Goal: Task Accomplishment & Management: Manage account settings

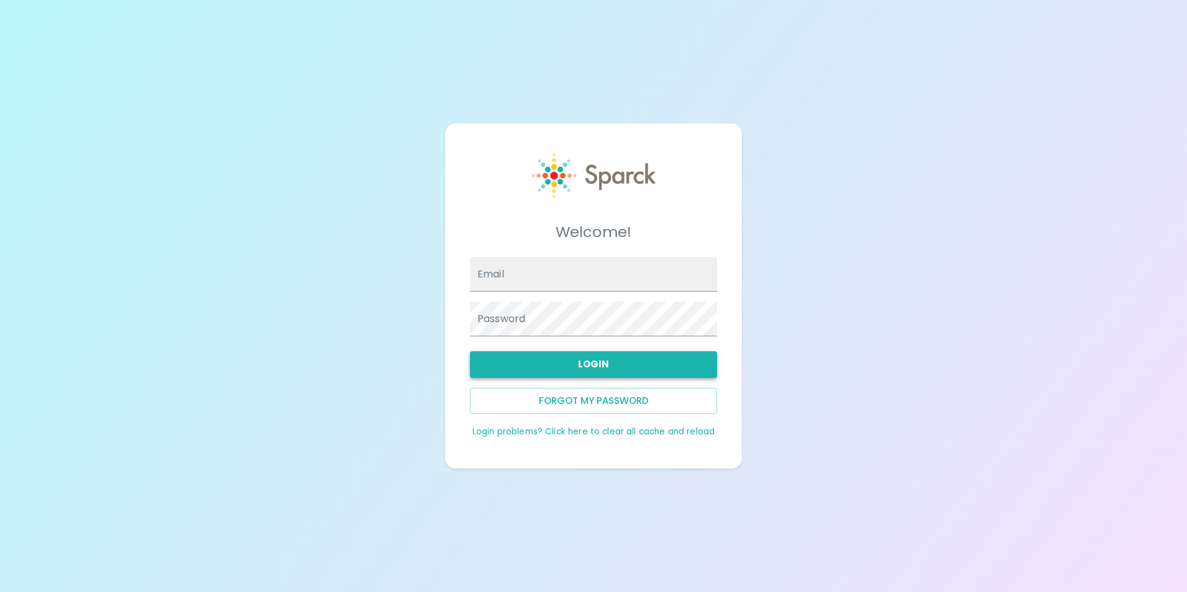
type input "[EMAIL_ADDRESS][DOMAIN_NAME]"
click at [612, 358] on button "Login" at bounding box center [593, 364] width 247 height 26
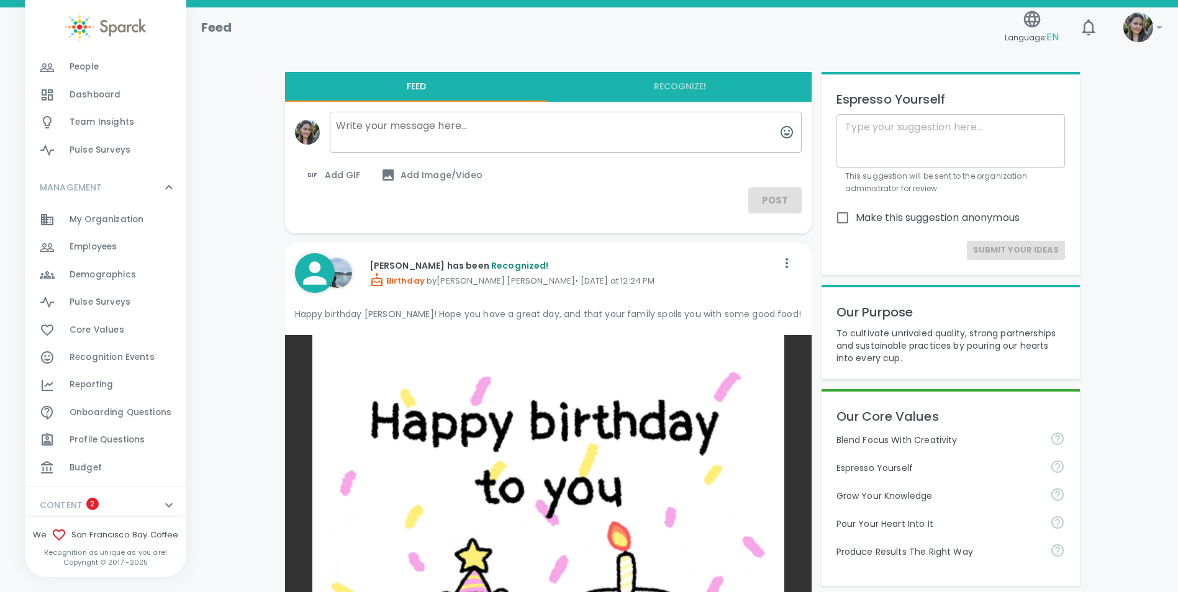
scroll to position [124, 0]
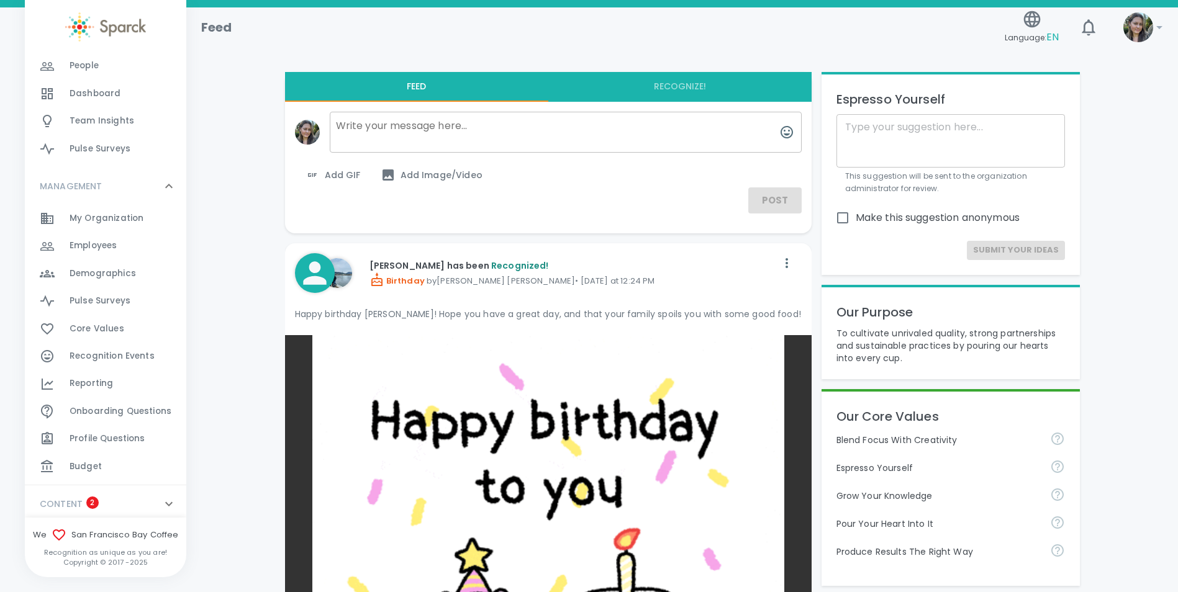
click at [109, 353] on span "Recognition Events" at bounding box center [112, 356] width 85 height 12
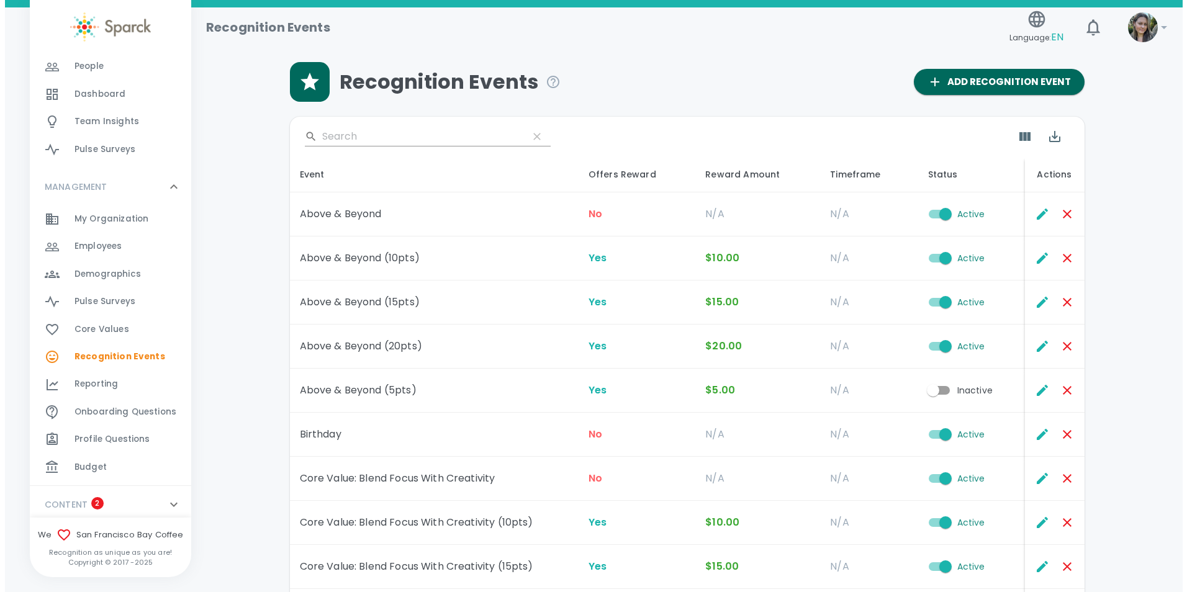
scroll to position [124, 0]
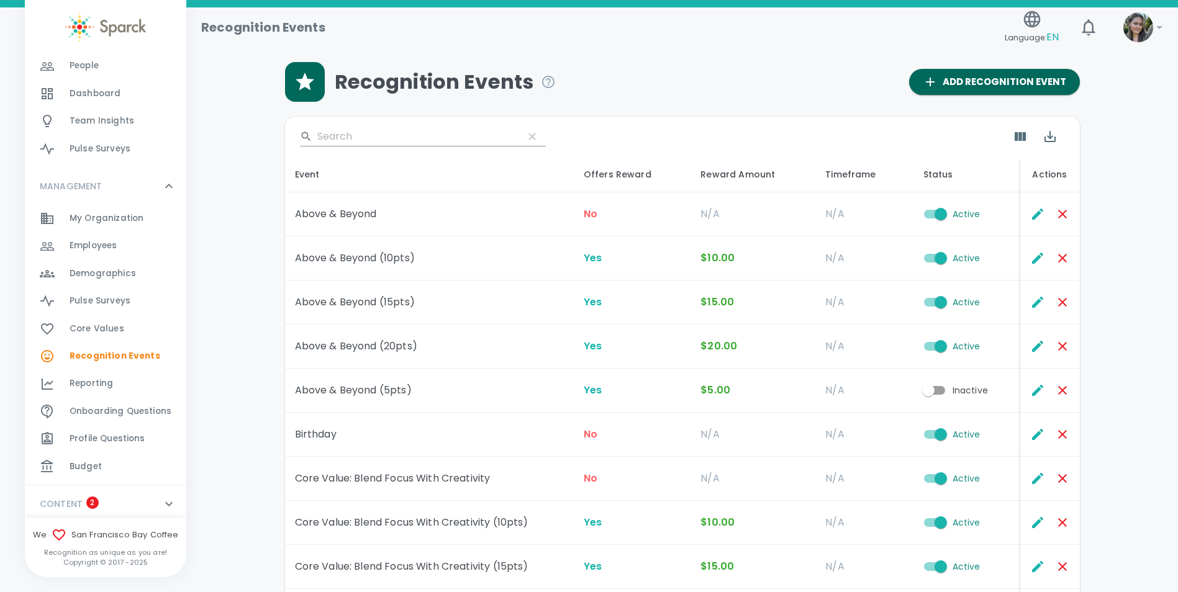
click at [112, 387] on span "Reporting" at bounding box center [91, 383] width 43 height 12
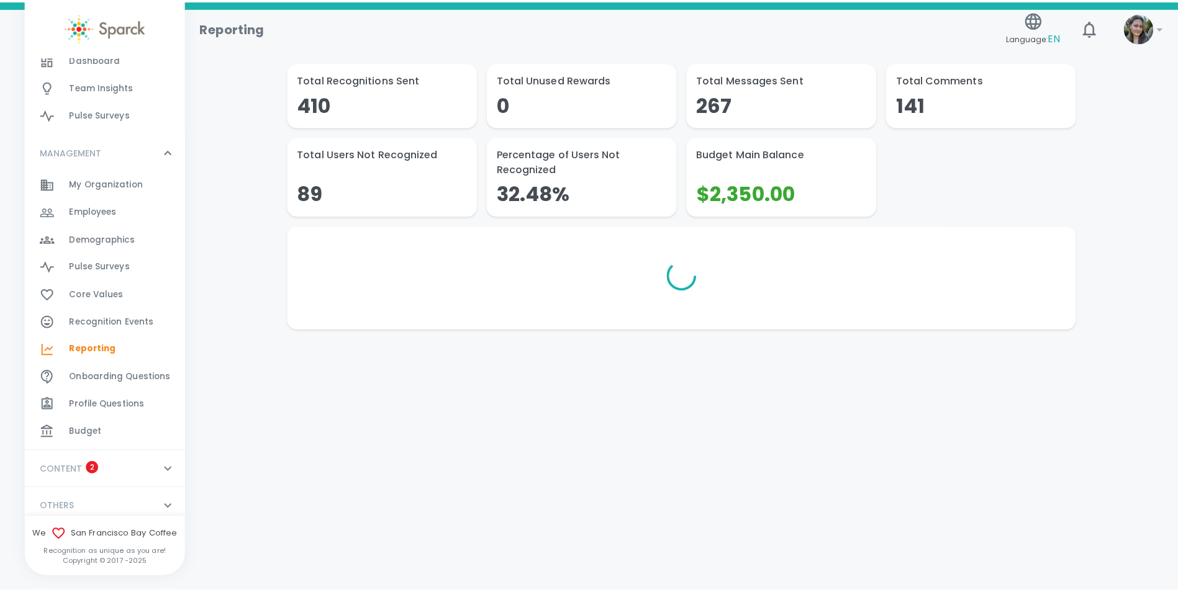
scroll to position [166, 0]
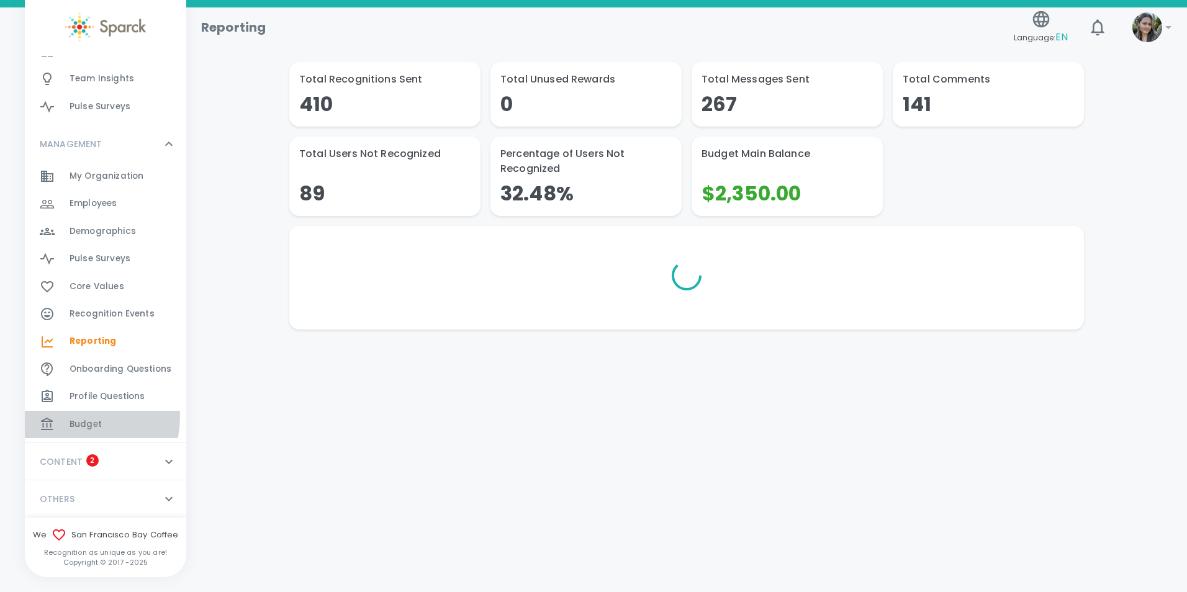
click at [81, 418] on span "Budget" at bounding box center [86, 424] width 32 height 12
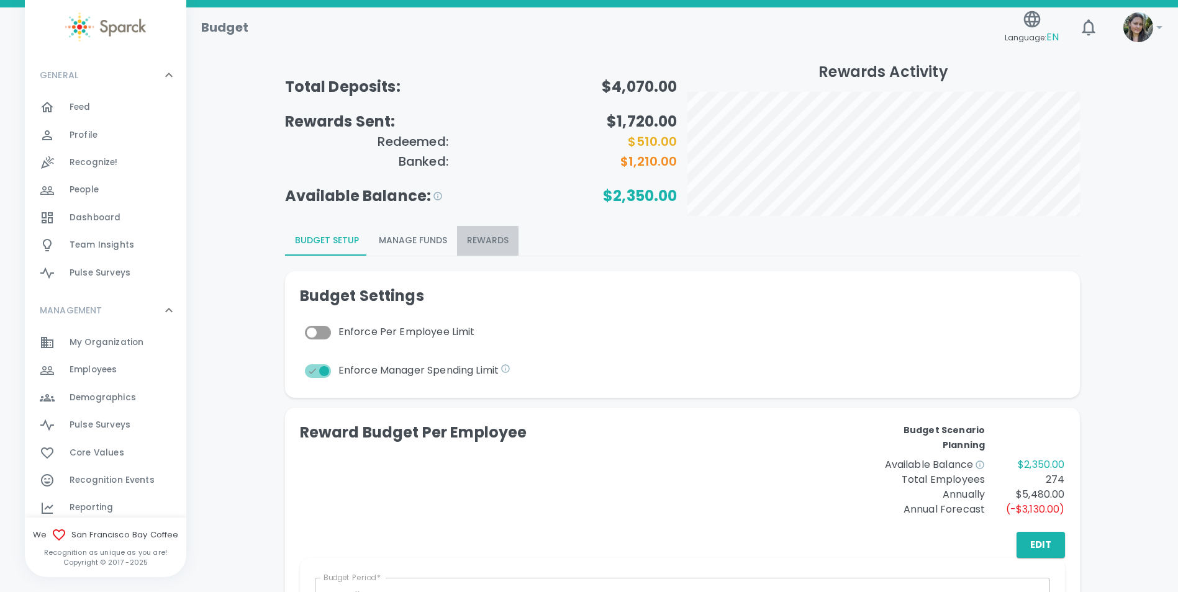
click at [487, 237] on button "Rewards" at bounding box center [487, 241] width 61 height 30
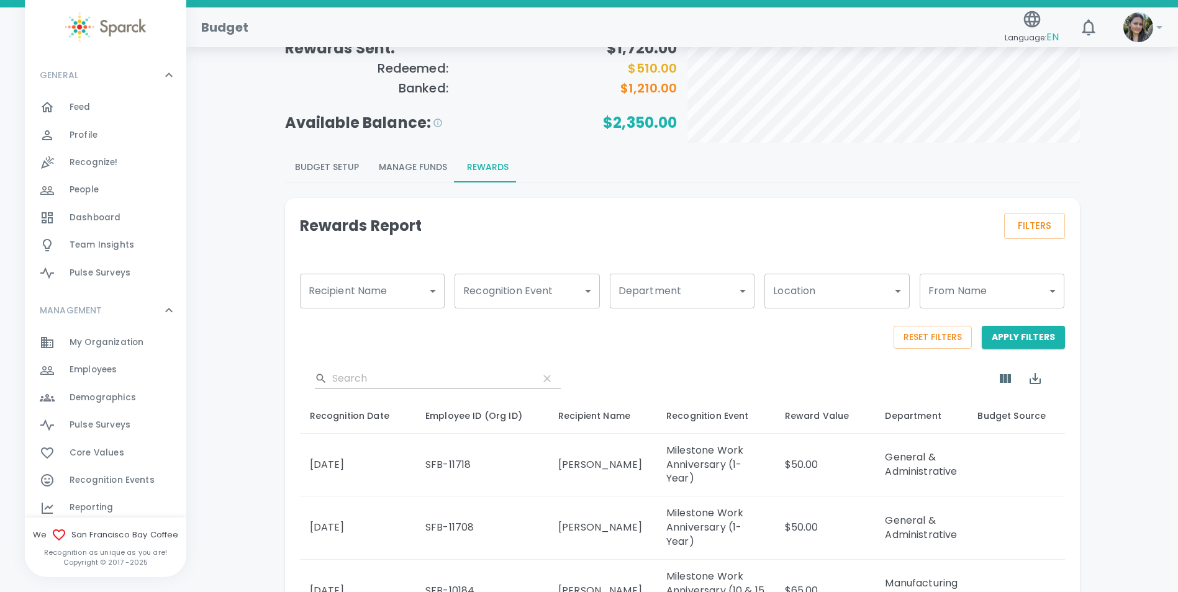
scroll to position [62, 0]
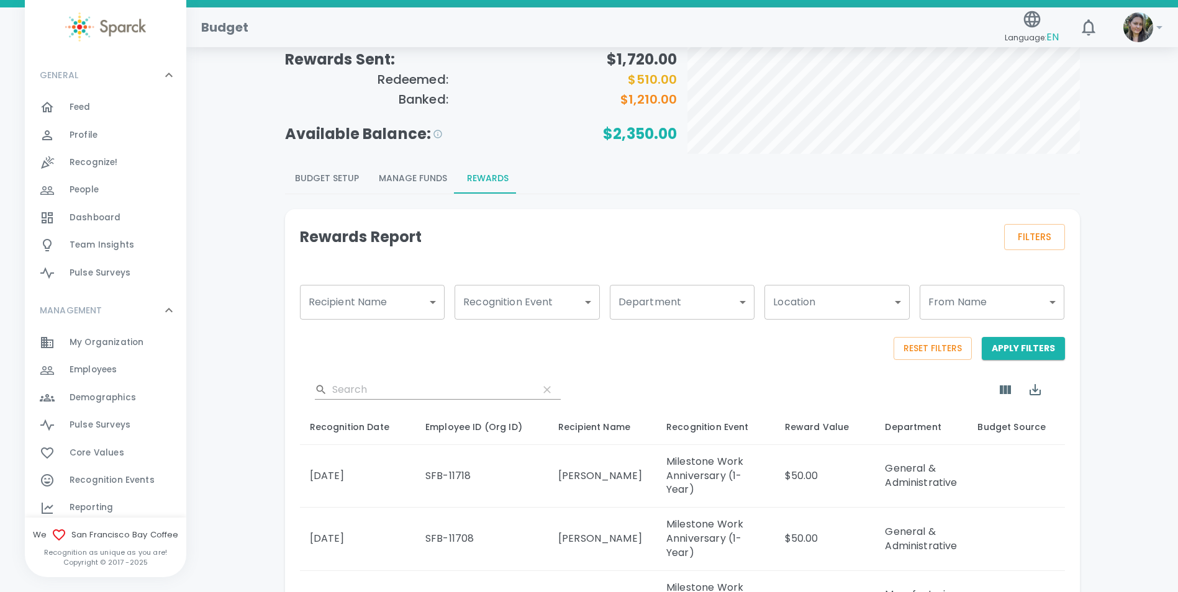
click at [317, 179] on button "Budget Setup" at bounding box center [327, 179] width 84 height 30
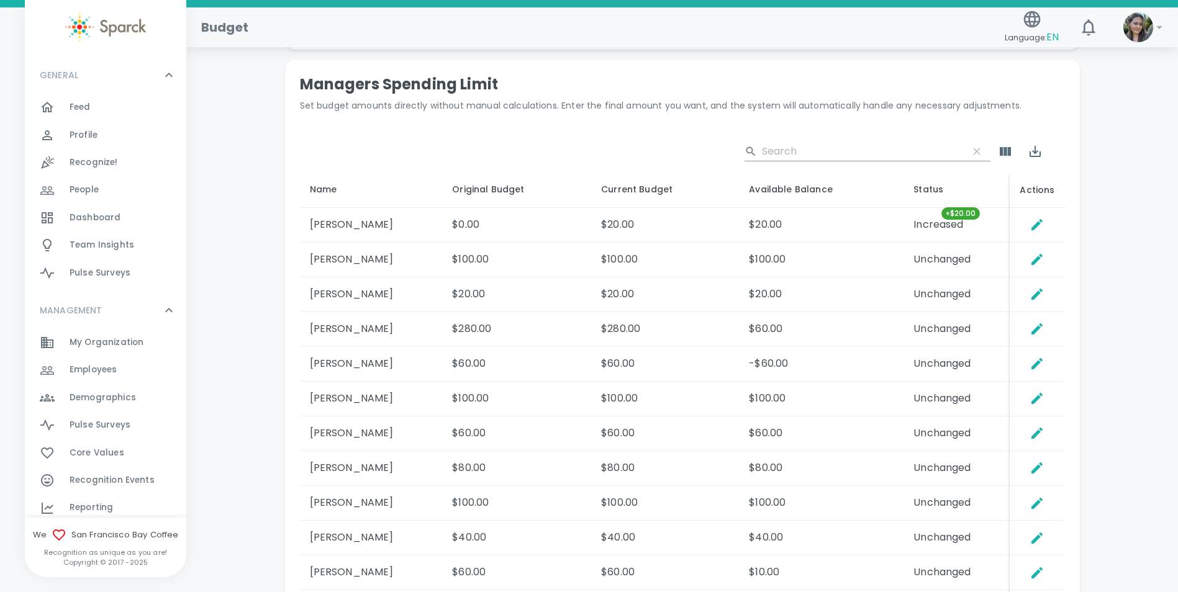
scroll to position [683, 0]
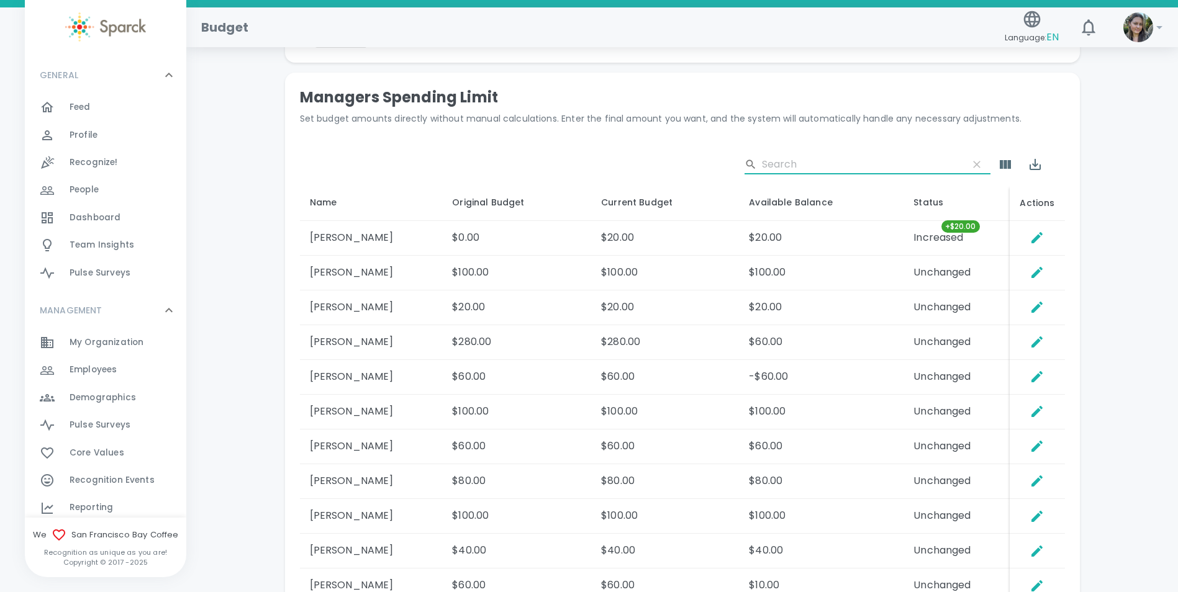
click at [875, 163] on input "Search" at bounding box center [860, 165] width 196 height 20
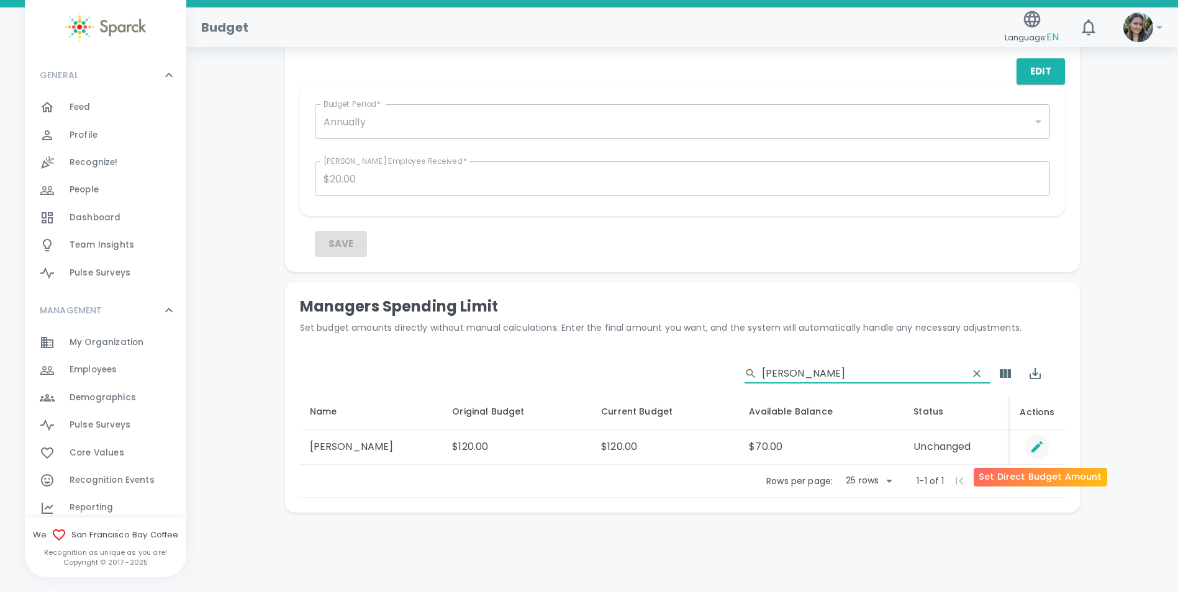
type input "[PERSON_NAME]"
click at [1040, 453] on icon "Set Direct Budget Amount" at bounding box center [1036, 447] width 15 height 15
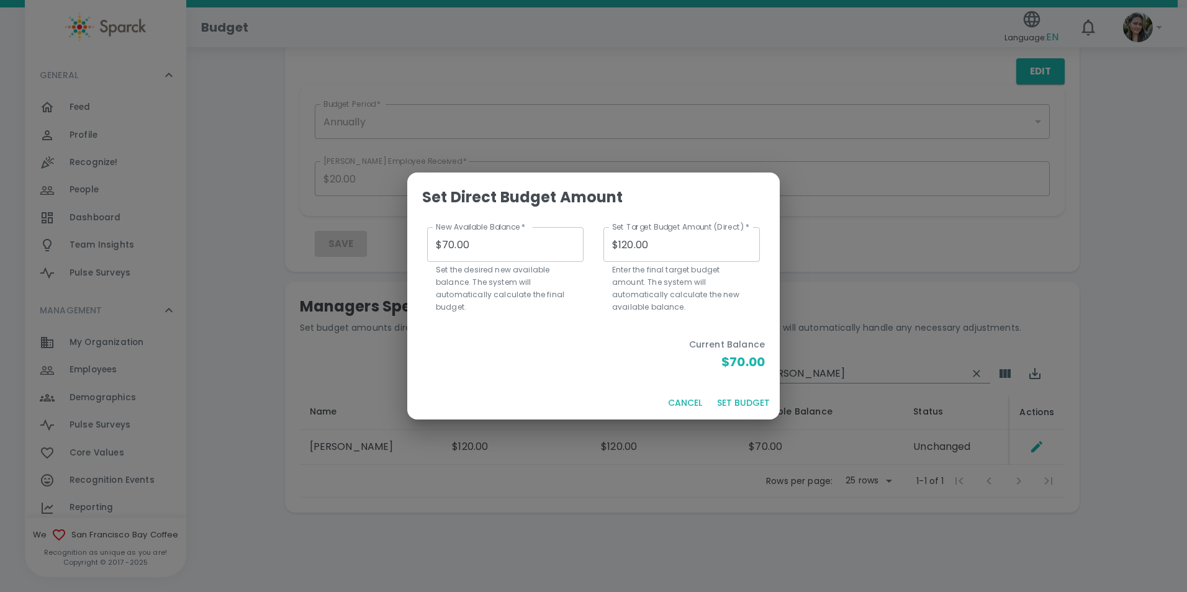
click at [446, 246] on input "$70.00" at bounding box center [505, 244] width 156 height 35
type input "$0.00"
type input "$50.00"
type input "$10.00"
type input "$60.00"
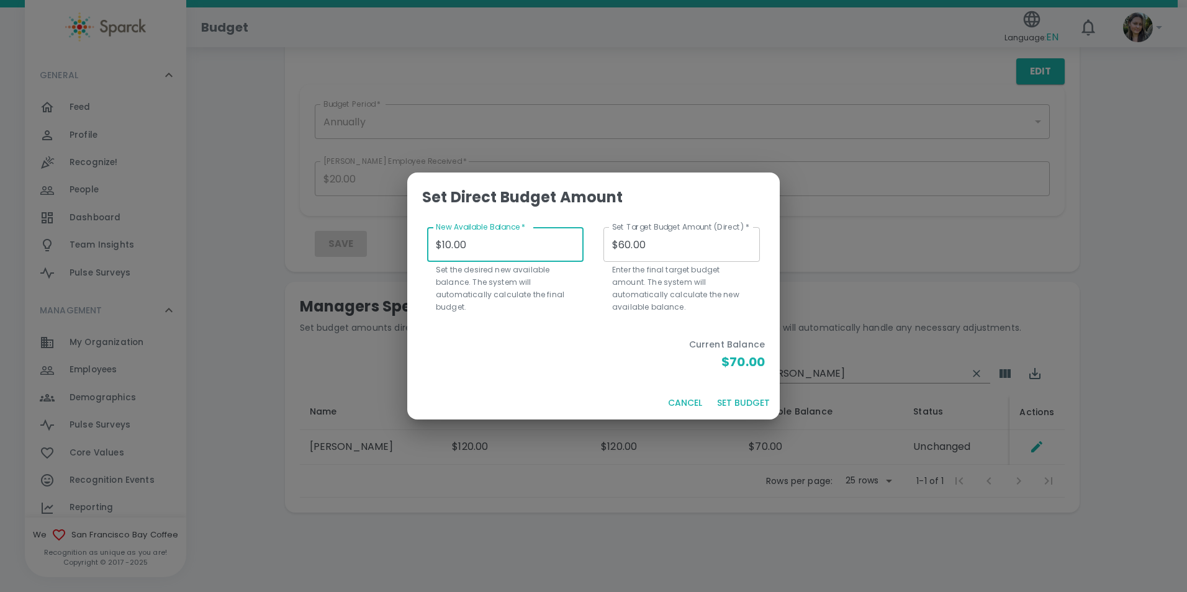
type input "$120.00"
type input "$170.00"
type input "$120.00"
click at [751, 400] on button "SET BUDGET" at bounding box center [743, 403] width 63 height 23
